Goal: Information Seeking & Learning: Find specific fact

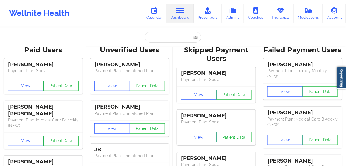
click at [163, 40] on input "text" at bounding box center [173, 37] width 56 height 11
paste input "[PERSON_NAME]"
type input "[PERSON_NAME]"
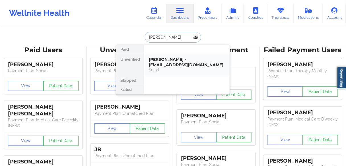
click at [158, 69] on div "Social" at bounding box center [187, 69] width 76 height 5
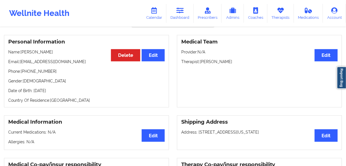
scroll to position [45, 0]
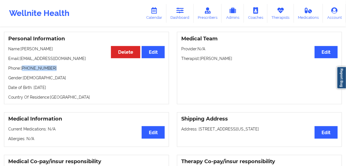
drag, startPoint x: 51, startPoint y: 69, endPoint x: 58, endPoint y: 60, distance: 10.9
click at [24, 71] on p "Phone: [PHONE_NUMBER]" at bounding box center [86, 68] width 156 height 6
copy p "[PHONE_NUMBER]"
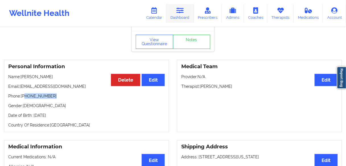
scroll to position [0, 0]
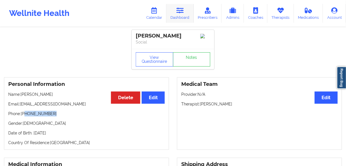
click at [182, 14] on link "Dashboard" at bounding box center [179, 13] width 27 height 19
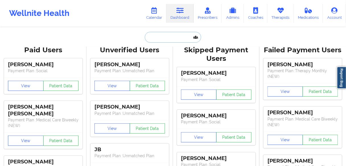
click at [170, 38] on input "text" at bounding box center [173, 37] width 56 height 11
paste input "[PERSON_NAME]"
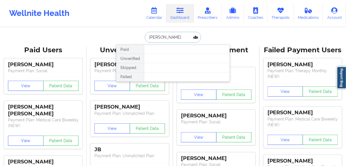
drag, startPoint x: 165, startPoint y: 37, endPoint x: 210, endPoint y: 37, distance: 44.9
click at [206, 36] on div "[PERSON_NAME] Paid Unverified Skipped Failed" at bounding box center [173, 37] width 114 height 11
type input "[PERSON_NAME]"
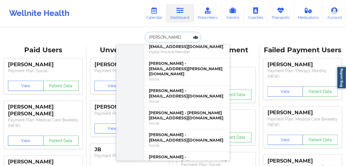
scroll to position [318, 0]
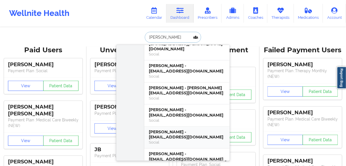
click at [163, 129] on div "[PERSON_NAME] - [EMAIL_ADDRESS][DOMAIN_NAME]" at bounding box center [187, 134] width 76 height 11
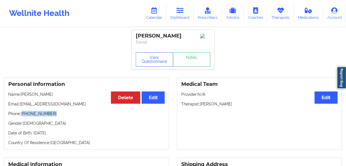
drag, startPoint x: 53, startPoint y: 115, endPoint x: 23, endPoint y: 116, distance: 29.6
click at [23, 116] on p "Phone: [PHONE_NUMBER]" at bounding box center [86, 114] width 156 height 6
copy p "[PHONE_NUMBER]"
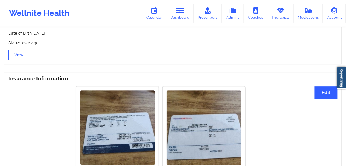
scroll to position [432, 0]
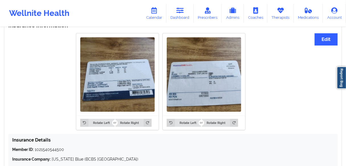
click at [189, 94] on img at bounding box center [204, 74] width 74 height 74
click at [323, 37] on button "Edit" at bounding box center [325, 39] width 23 height 12
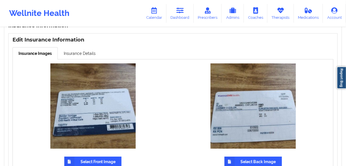
click at [268, 121] on img at bounding box center [252, 105] width 85 height 85
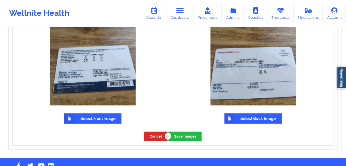
scroll to position [468, 0]
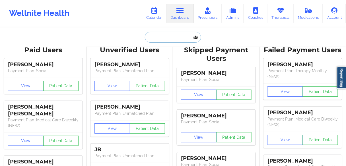
click at [159, 36] on input "text" at bounding box center [173, 37] width 56 height 11
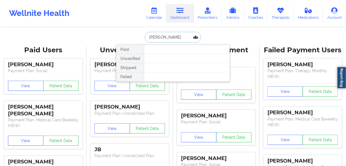
click at [170, 36] on input "[PERSON_NAME]" at bounding box center [173, 37] width 56 height 11
drag, startPoint x: 175, startPoint y: 37, endPoint x: 165, endPoint y: 37, distance: 9.7
click at [165, 37] on input "[PERSON_NAME]" at bounding box center [173, 37] width 56 height 11
type input "[PERSON_NAME]"
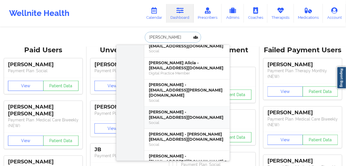
scroll to position [318, 0]
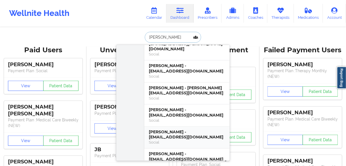
click at [168, 129] on div "[PERSON_NAME] - [EMAIL_ADDRESS][DOMAIN_NAME]" at bounding box center [187, 134] width 76 height 11
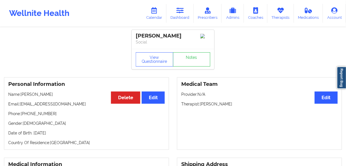
drag, startPoint x: 54, startPoint y: 95, endPoint x: 21, endPoint y: 95, distance: 32.4
click at [21, 95] on p "Name: [PERSON_NAME]" at bounding box center [86, 95] width 156 height 6
copy p "[PERSON_NAME]"
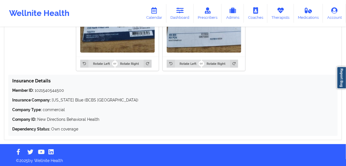
scroll to position [493, 0]
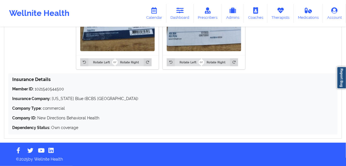
click at [50, 89] on p "Member ID: 1021540544500" at bounding box center [172, 89] width 321 height 6
copy p "1021540544500"
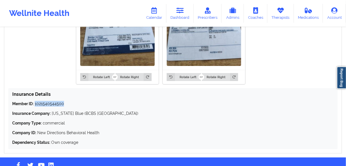
scroll to position [470, 0]
